Goal: Navigation & Orientation: Understand site structure

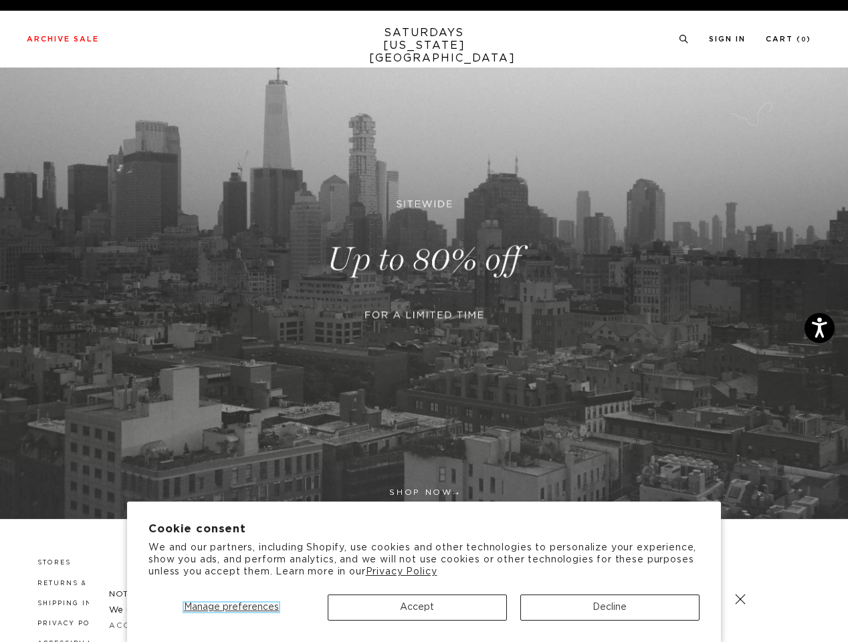
click at [231, 607] on span "Manage preferences" at bounding box center [231, 606] width 95 height 9
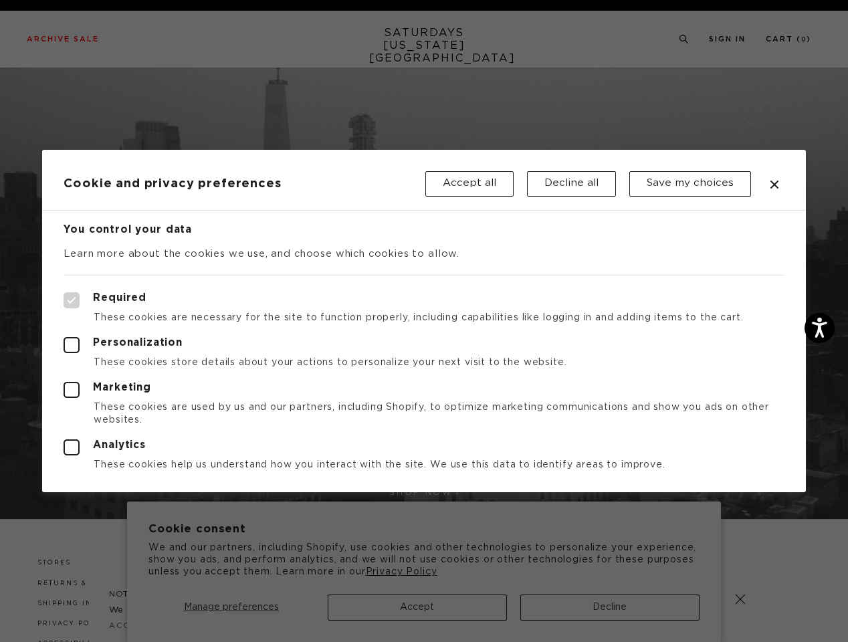
click at [417, 607] on div at bounding box center [424, 321] width 848 height 642
click at [610, 607] on div at bounding box center [424, 321] width 848 height 642
click at [568, 294] on label "Required" at bounding box center [424, 300] width 720 height 16
click at [64, 293] on input "Required" at bounding box center [64, 292] width 1 height 1
checkbox input "true"
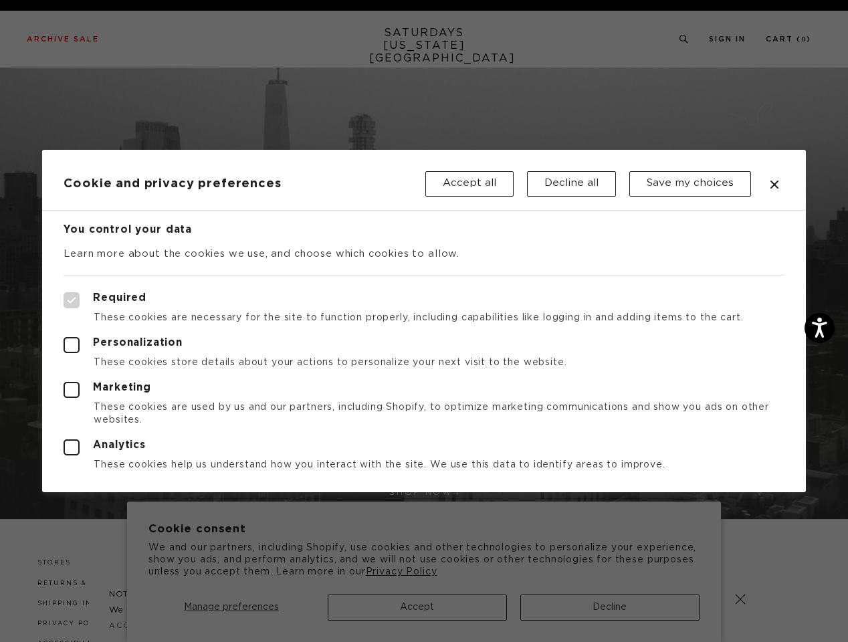
click at [682, 39] on div at bounding box center [424, 321] width 848 height 642
click at [740, 599] on div at bounding box center [424, 321] width 848 height 642
